Goal: Task Accomplishment & Management: Use online tool/utility

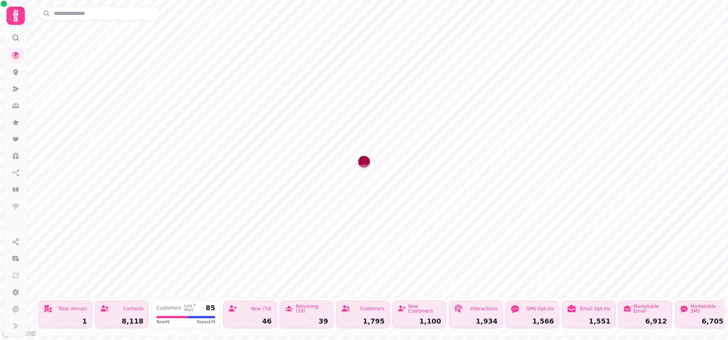
click at [16, 92] on icon at bounding box center [16, 89] width 8 height 8
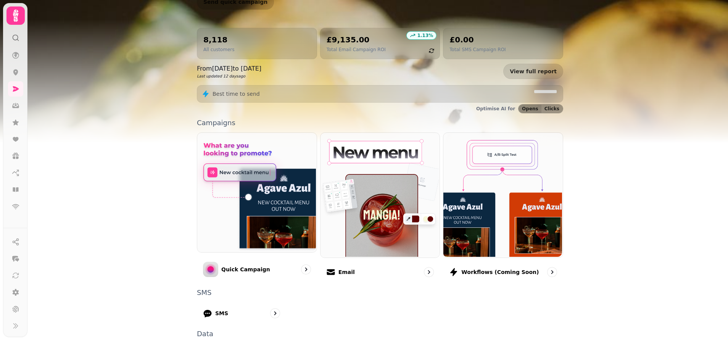
scroll to position [114, 0]
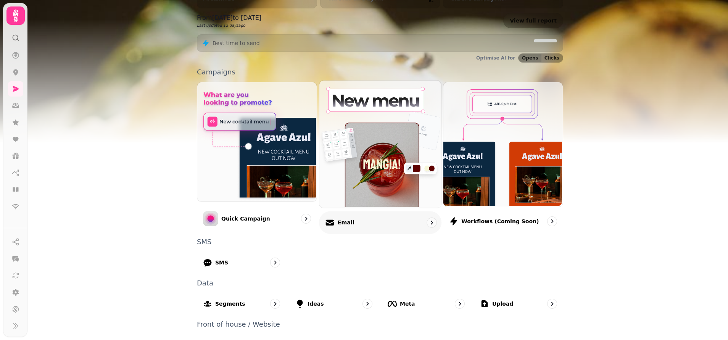
click at [338, 222] on p "Email" at bounding box center [345, 222] width 17 height 8
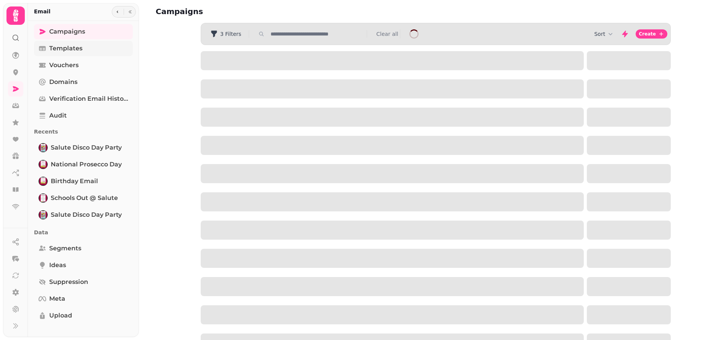
click at [67, 52] on span "Templates" at bounding box center [65, 48] width 33 height 9
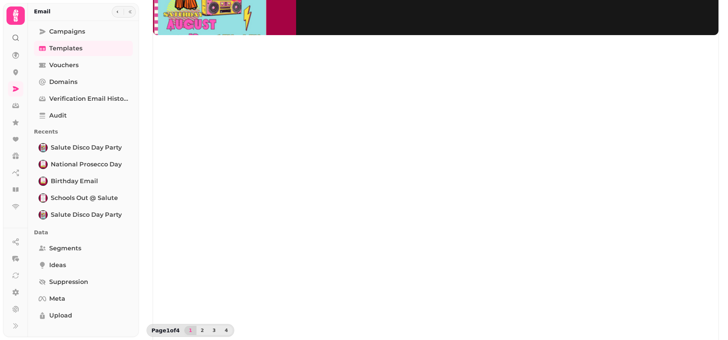
scroll to position [124, 0]
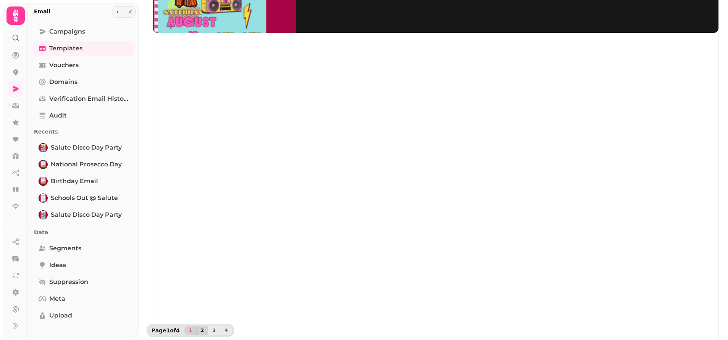
click at [199, 330] on span "2" at bounding box center [202, 330] width 6 height 5
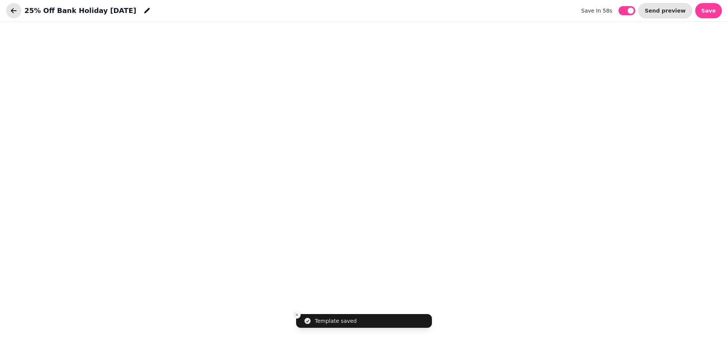
click at [10, 12] on icon "button" at bounding box center [14, 11] width 8 height 8
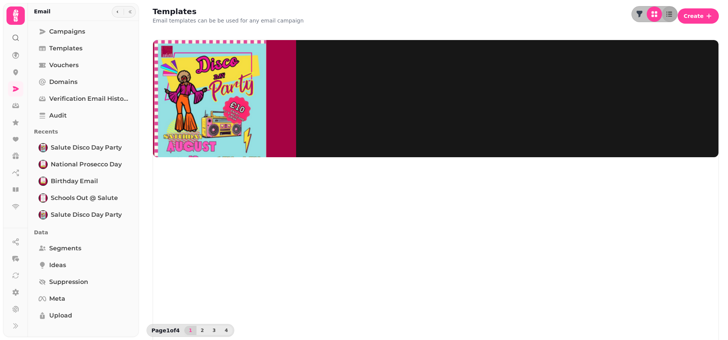
scroll to position [124, 0]
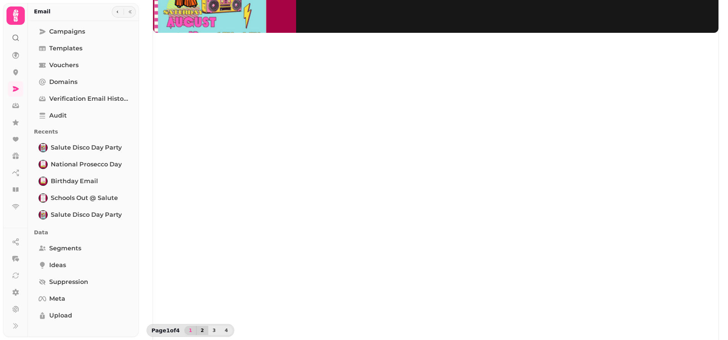
click at [203, 328] on span "2" at bounding box center [202, 330] width 6 height 5
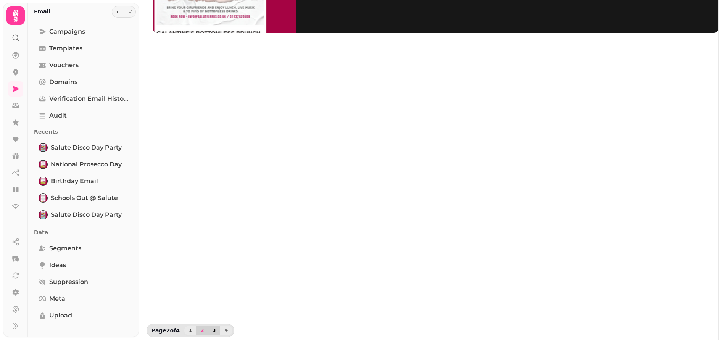
click at [212, 331] on span "3" at bounding box center [214, 330] width 6 height 5
click at [228, 331] on button "4" at bounding box center [226, 330] width 12 height 9
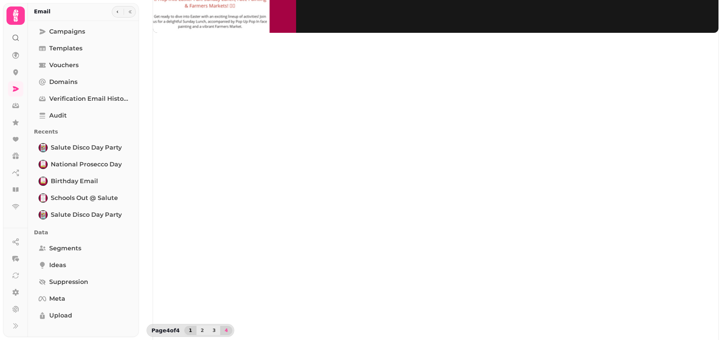
click at [193, 332] on button "1" at bounding box center [190, 330] width 12 height 9
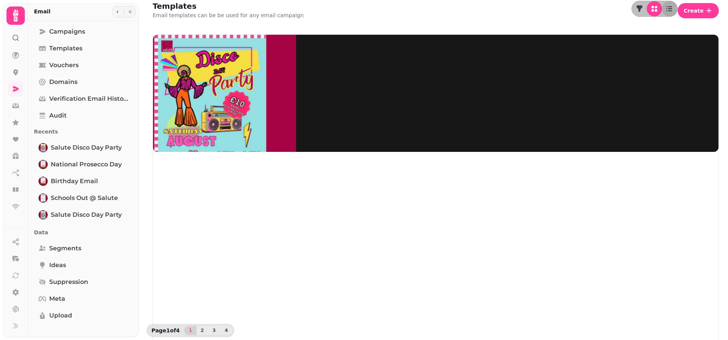
scroll to position [0, 0]
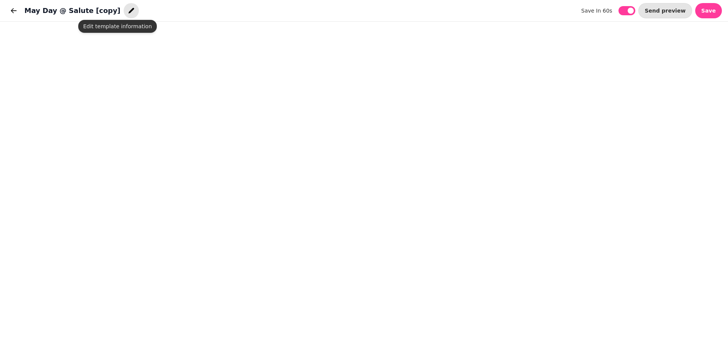
click at [127, 11] on icon "button" at bounding box center [131, 11] width 8 height 8
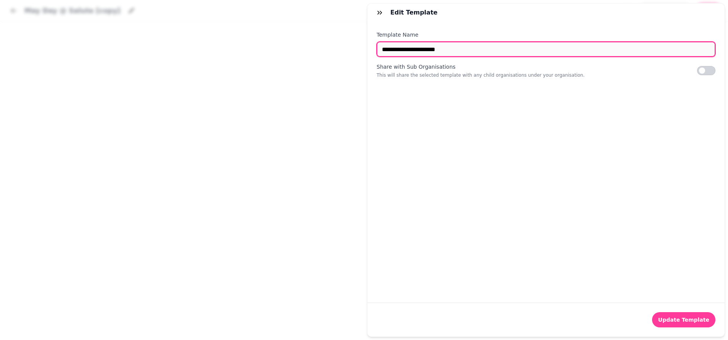
drag, startPoint x: 456, startPoint y: 50, endPoint x: 359, endPoint y: 51, distance: 97.2
click at [359, 51] on div "**********" at bounding box center [364, 176] width 728 height 328
type input "**********"
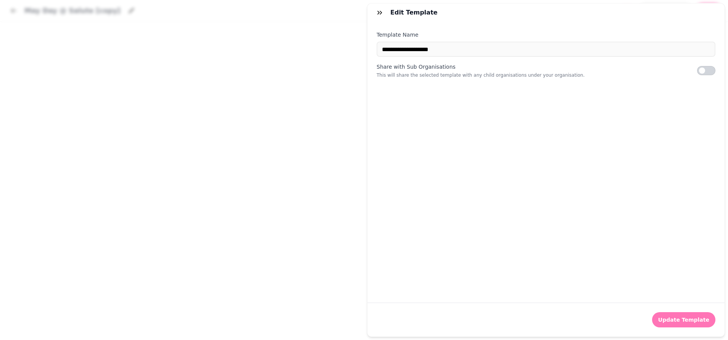
click at [686, 317] on span "Update Template" at bounding box center [683, 319] width 51 height 5
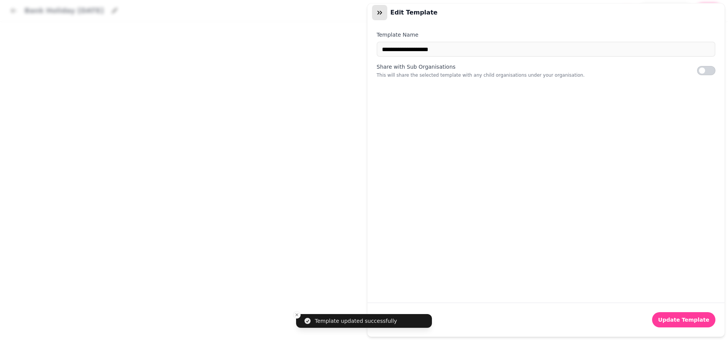
click at [381, 10] on icon "button" at bounding box center [380, 13] width 8 height 8
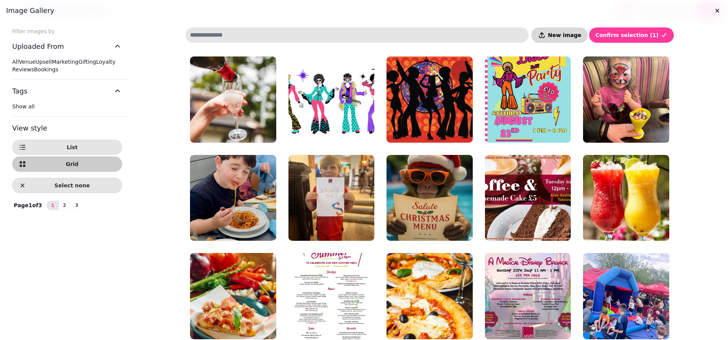
click at [570, 30] on button "New image" at bounding box center [559, 34] width 56 height 15
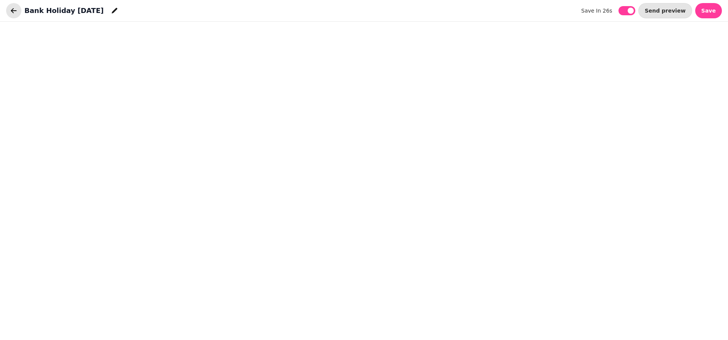
click at [9, 13] on button "button" at bounding box center [13, 10] width 15 height 15
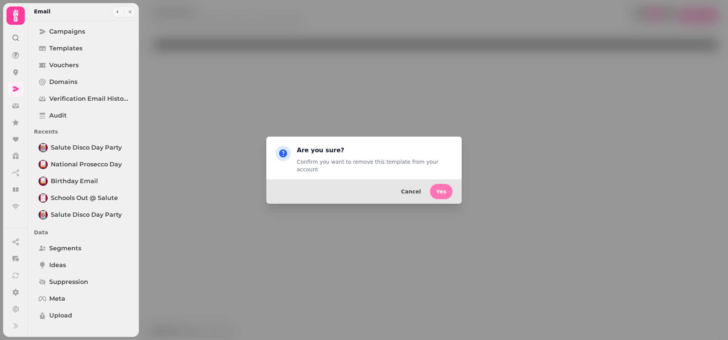
click at [448, 185] on button "Yes" at bounding box center [441, 191] width 22 height 15
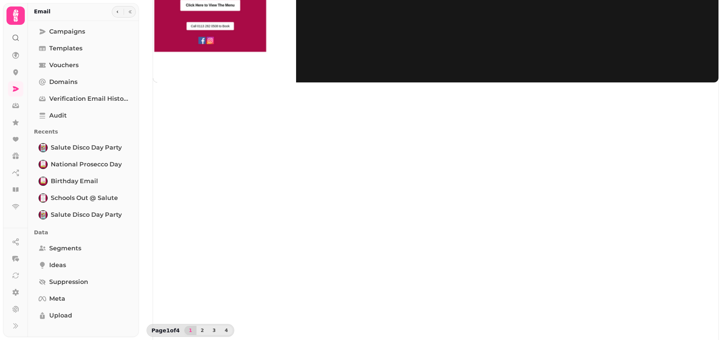
scroll to position [57, 0]
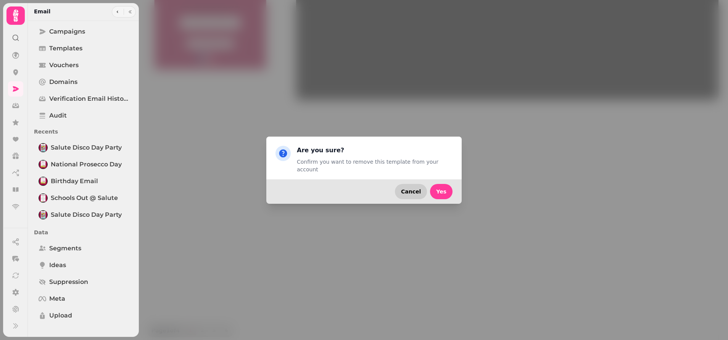
click at [406, 188] on button "Cancel" at bounding box center [411, 191] width 32 height 15
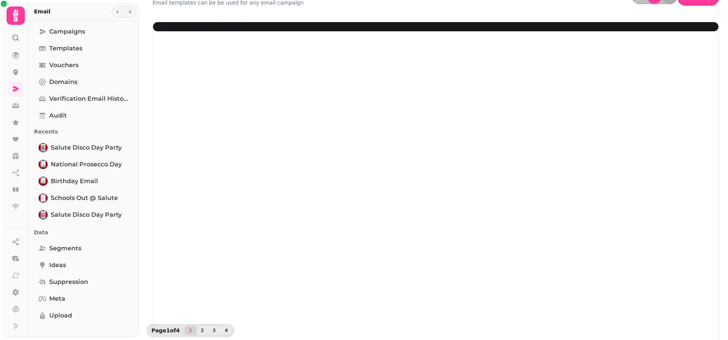
scroll to position [0, 0]
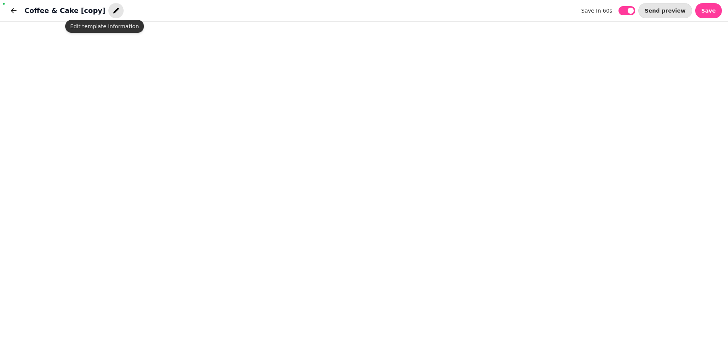
click at [113, 12] on icon "button" at bounding box center [116, 11] width 6 height 6
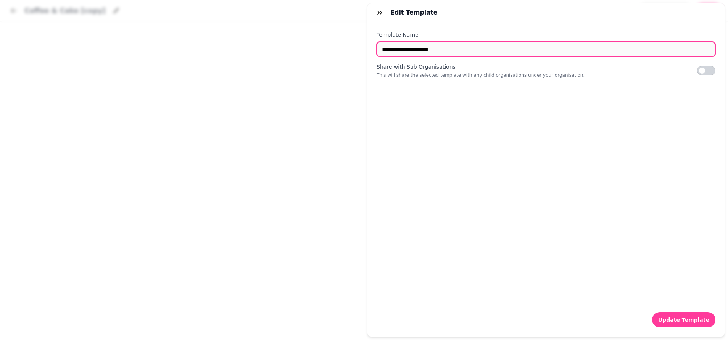
drag, startPoint x: 458, startPoint y: 51, endPoint x: 382, endPoint y: 55, distance: 76.0
click at [382, 55] on input "**********" at bounding box center [545, 49] width 339 height 15
type input "*"
type input "**********"
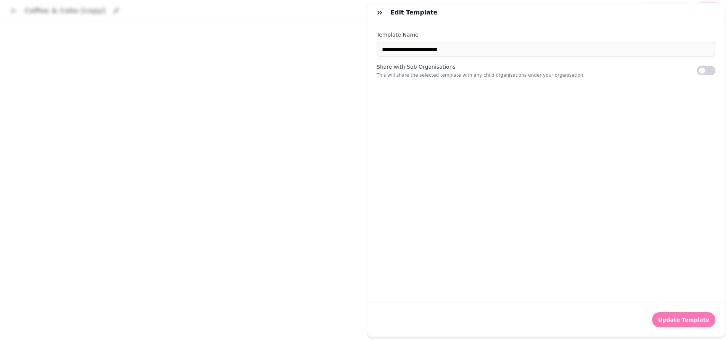
click at [691, 317] on span "Update Template" at bounding box center [683, 319] width 51 height 5
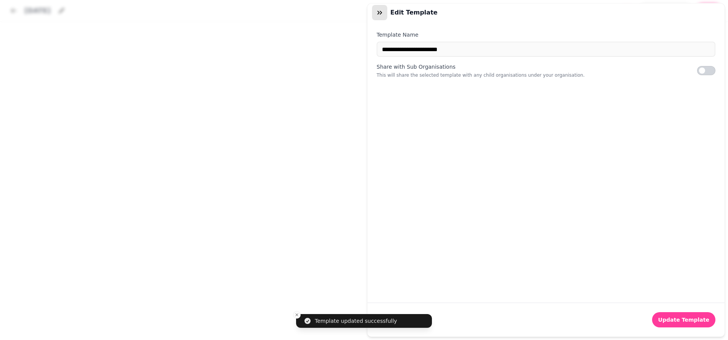
click at [379, 10] on icon "button" at bounding box center [380, 13] width 8 height 8
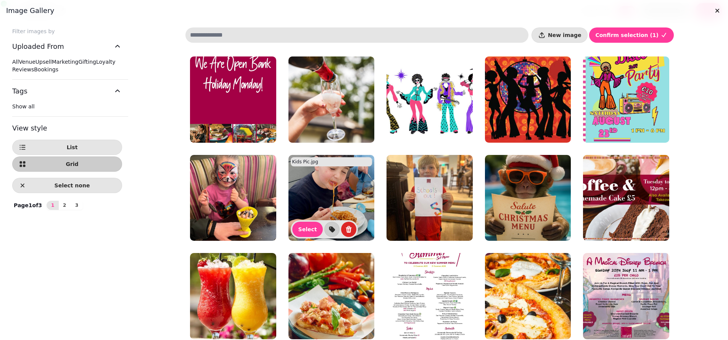
click at [241, 99] on img at bounding box center [233, 99] width 86 height 86
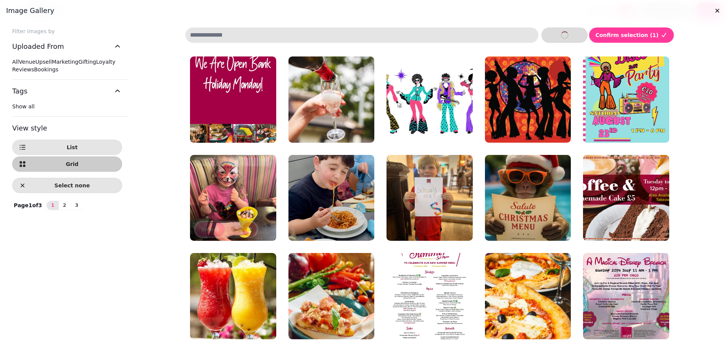
click at [226, 95] on img at bounding box center [233, 99] width 86 height 86
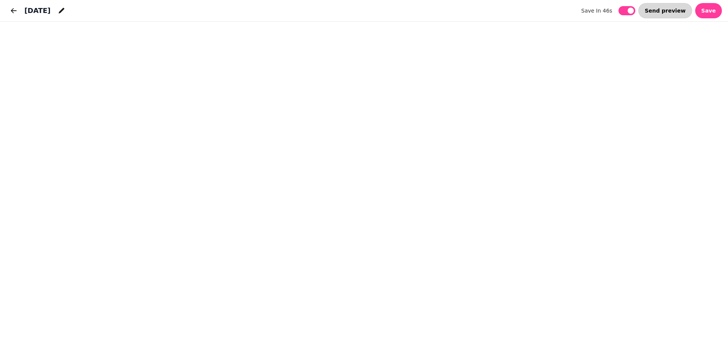
click at [662, 10] on span "Send preview" at bounding box center [664, 10] width 41 height 5
select select "**********"
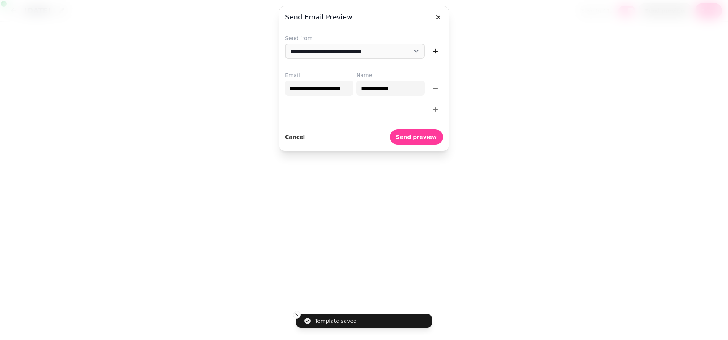
click at [436, 106] on icon "button" at bounding box center [435, 110] width 8 height 8
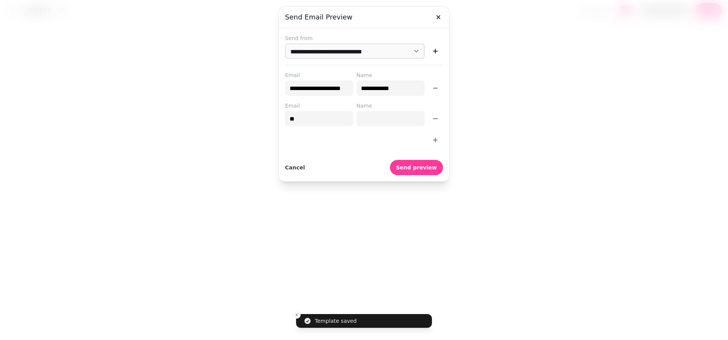
type input "**********"
type input "*******"
click at [427, 167] on span "Send preview" at bounding box center [416, 167] width 41 height 5
